Goal: Information Seeking & Learning: Learn about a topic

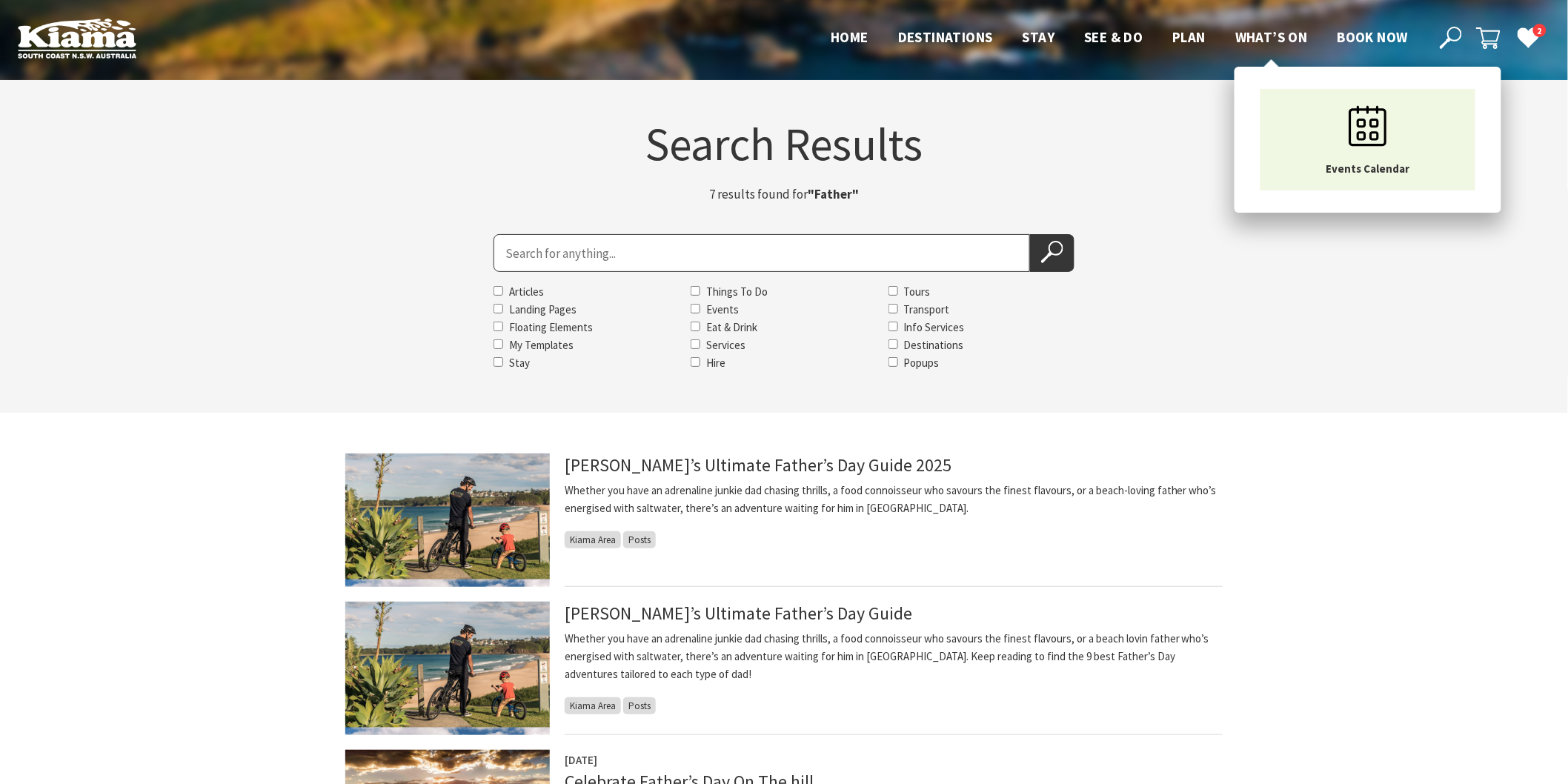
click at [1274, 38] on span "What’s On" at bounding box center [1271, 37] width 73 height 18
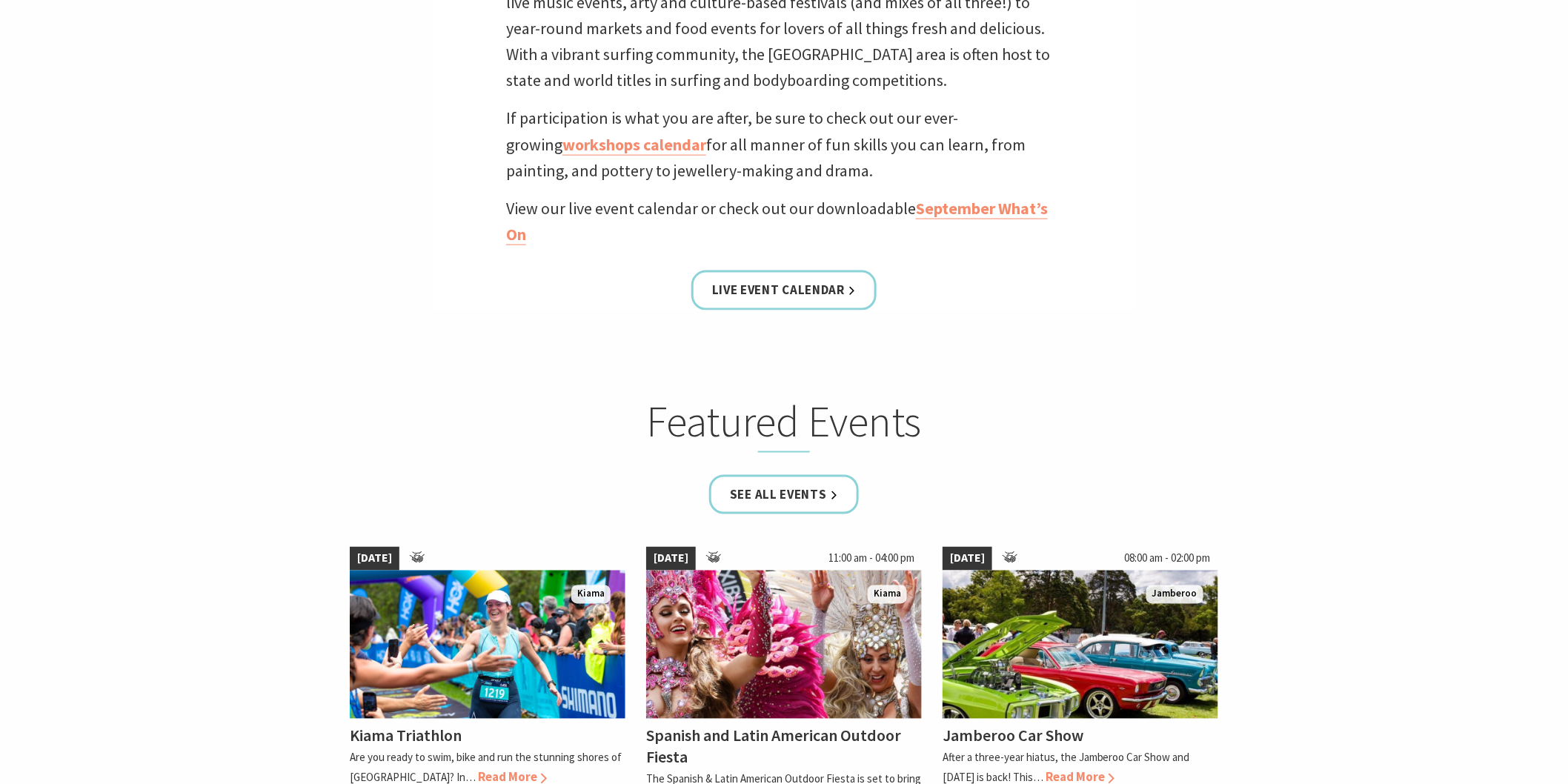
scroll to position [658, 0]
click at [802, 486] on link "See all Events" at bounding box center [783, 494] width 149 height 39
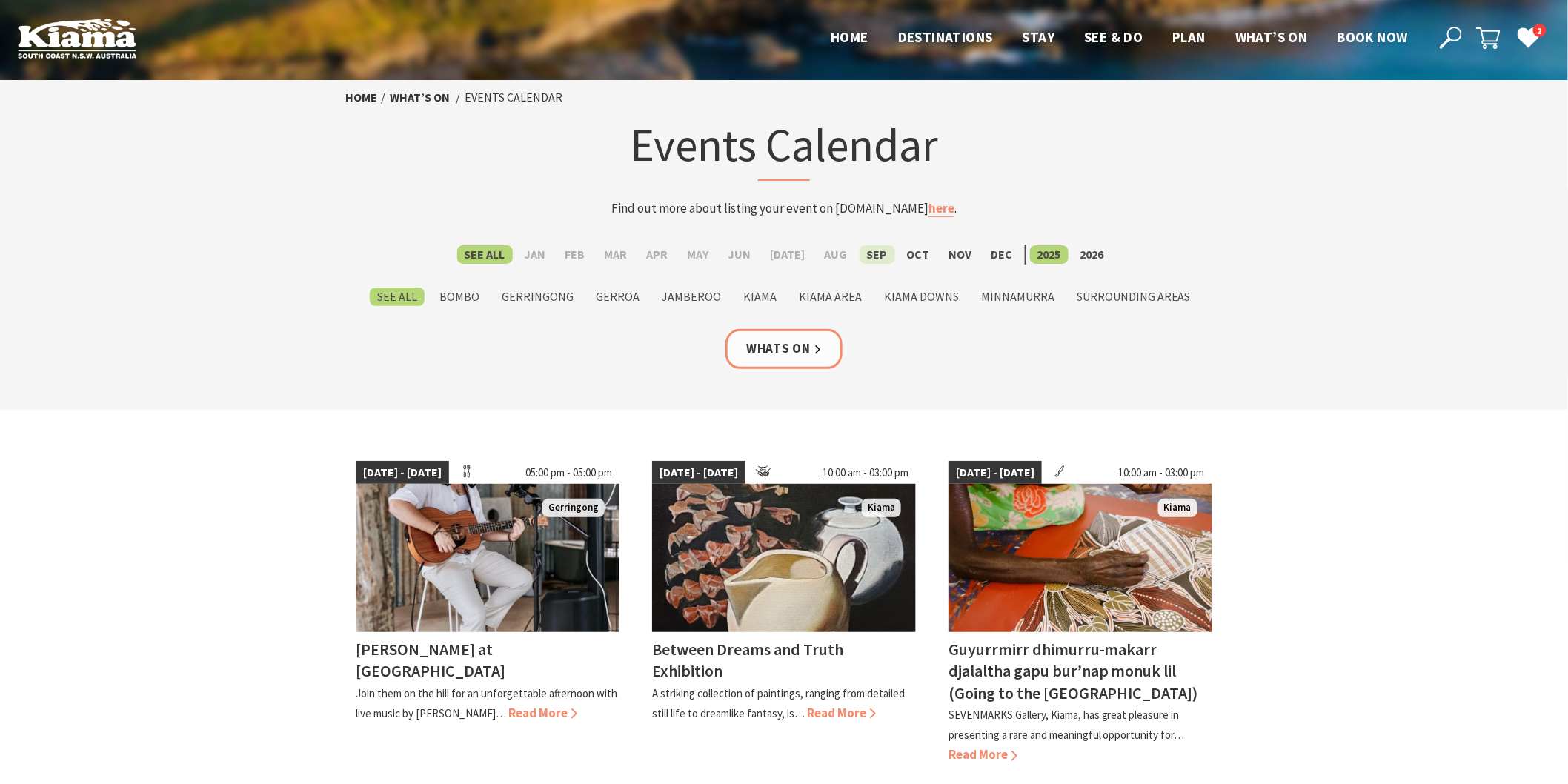
click at [864, 252] on label "Sep" at bounding box center [877, 254] width 36 height 18
click at [0, 0] on input "Sep" at bounding box center [0, 0] width 0 height 0
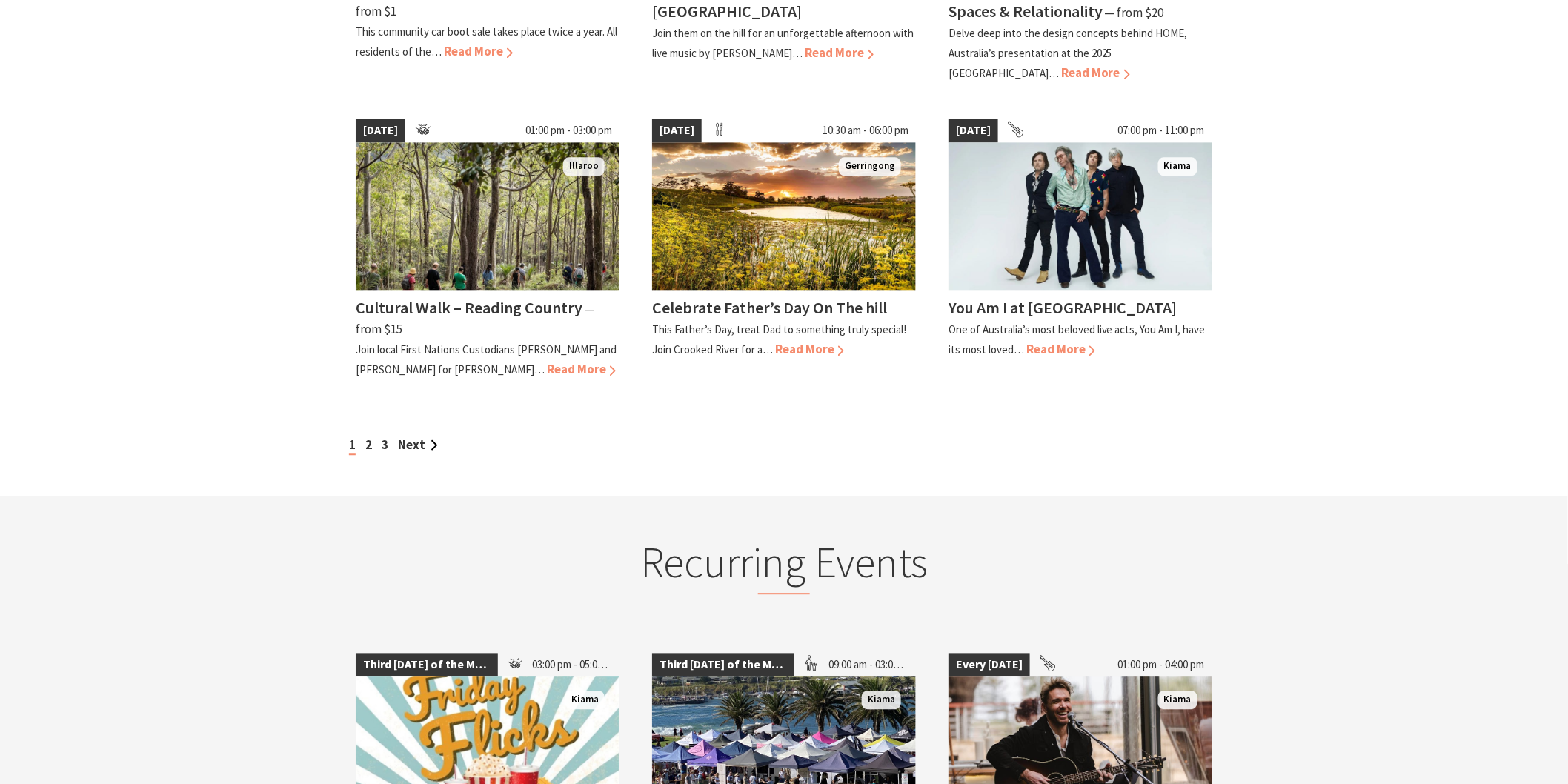
scroll to position [1317, 0]
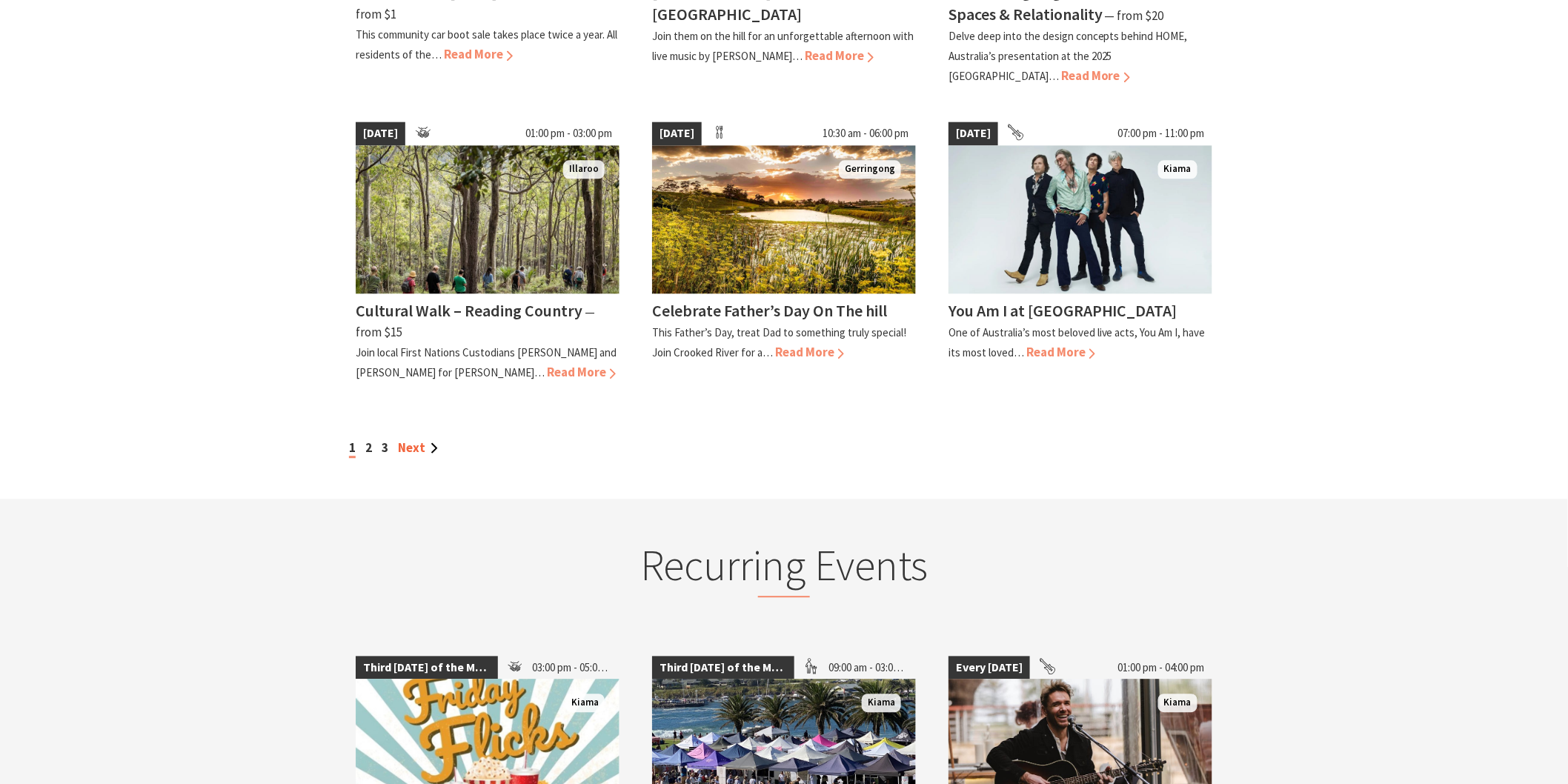
click at [414, 440] on link "Next" at bounding box center [418, 448] width 40 height 17
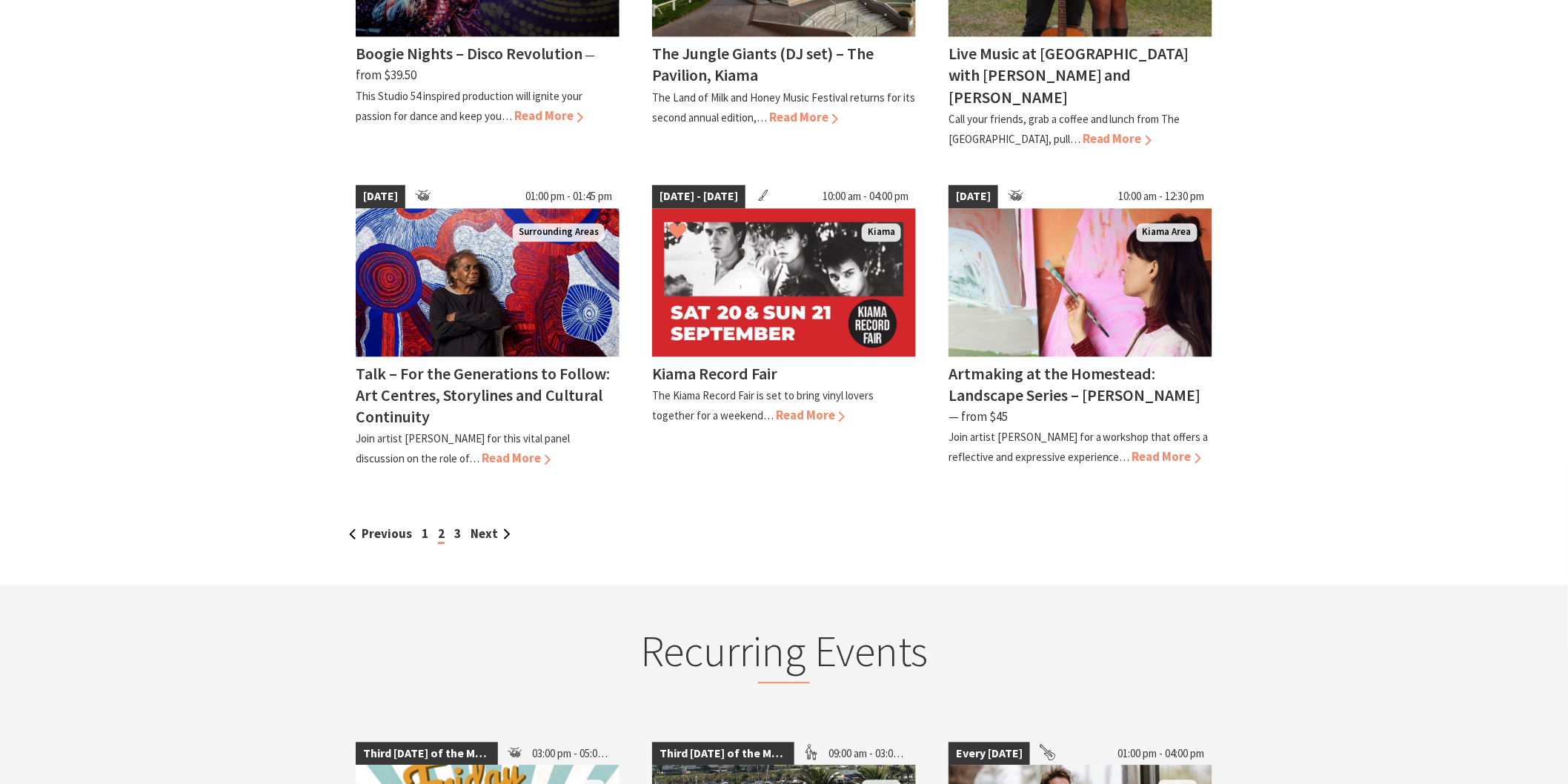
scroll to position [1234, 0]
click at [483, 525] on link "Next" at bounding box center [490, 533] width 40 height 17
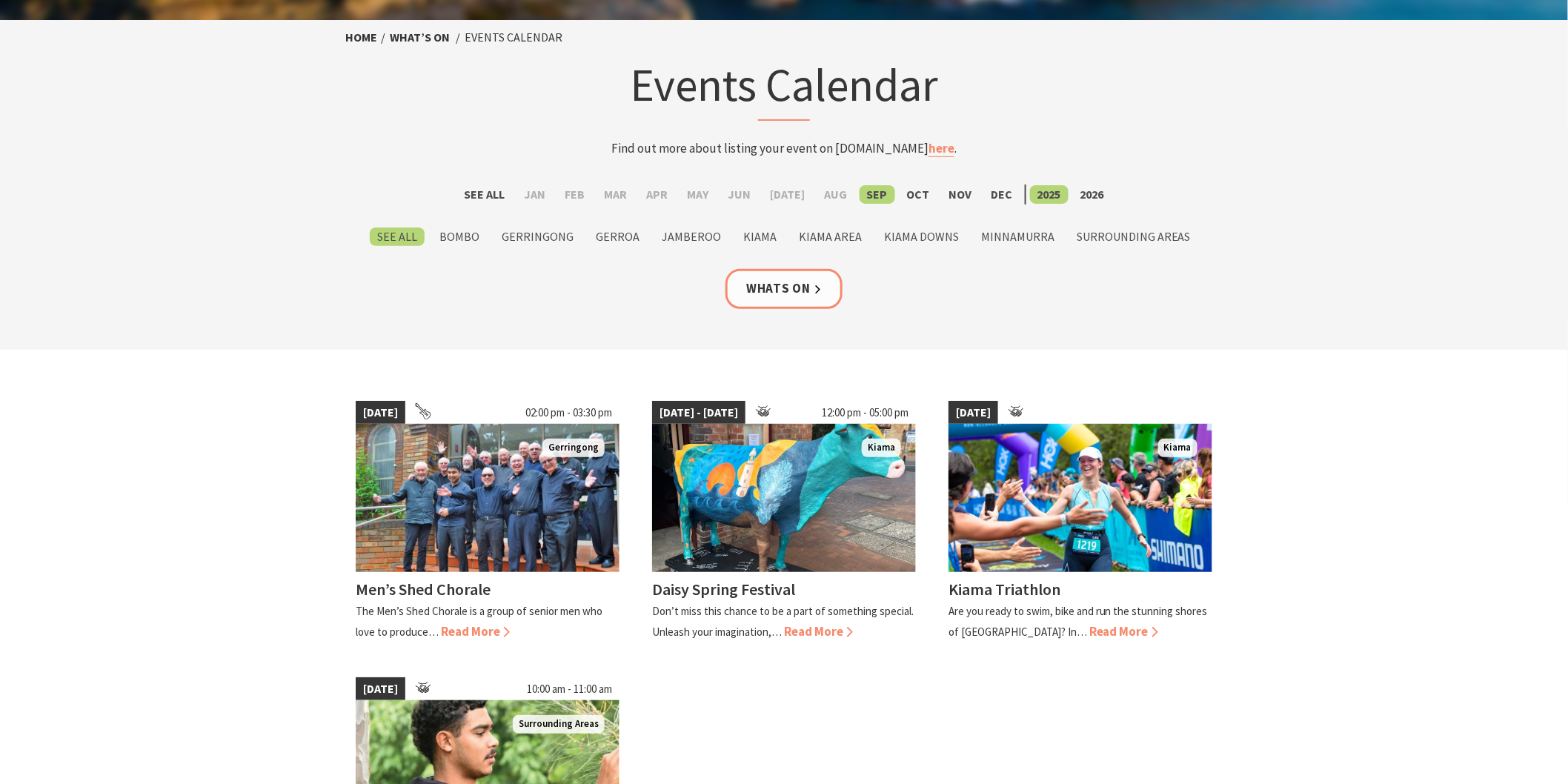
scroll to position [329, 0]
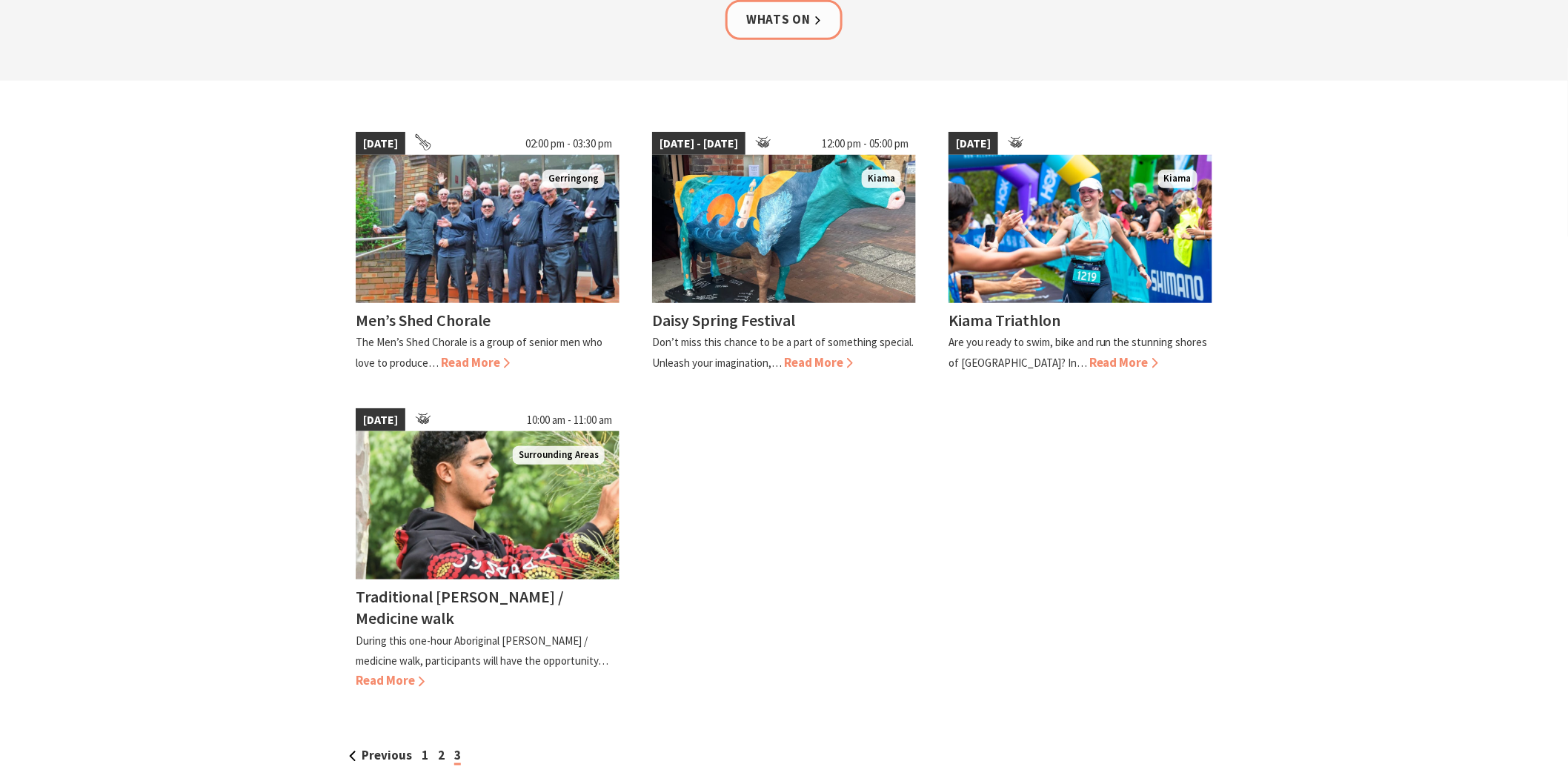
click at [725, 721] on div "Previous 1 2 3" at bounding box center [784, 741] width 889 height 50
